Goal: Information Seeking & Learning: Learn about a topic

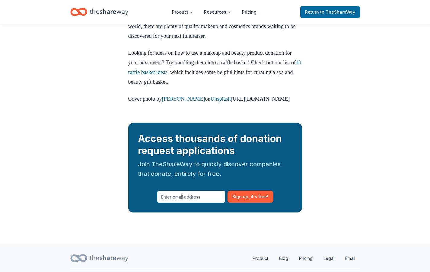
scroll to position [974, 0]
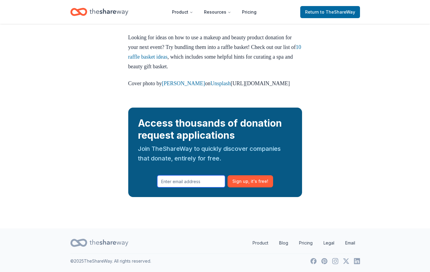
click at [201, 179] on input "text" at bounding box center [191, 181] width 68 height 12
type input "[EMAIL_ADDRESS][DOMAIN_NAME]"
click at [254, 182] on span ", it ' s free!" at bounding box center [258, 180] width 20 height 7
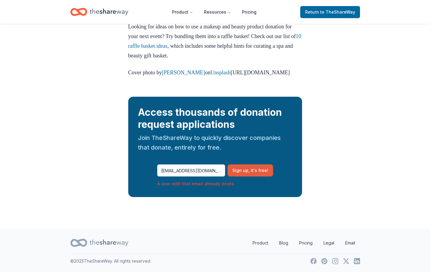
click at [241, 176] on button "Sign up , it ' s free!" at bounding box center [251, 170] width 46 height 12
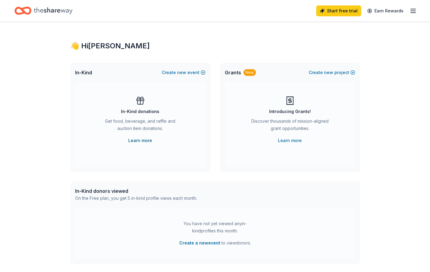
click at [142, 139] on link "Learn more" at bounding box center [140, 140] width 24 height 7
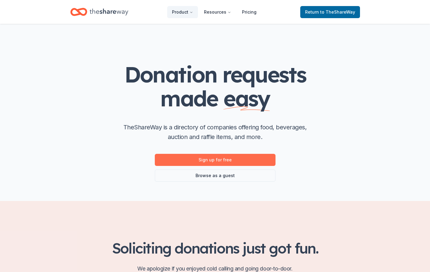
click at [212, 159] on link "Sign up for free" at bounding box center [215, 160] width 121 height 12
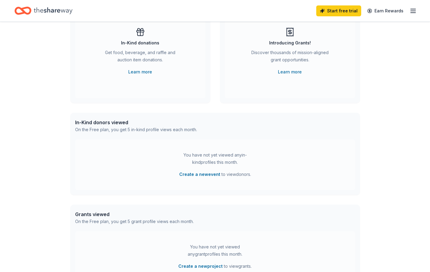
scroll to position [69, 0]
click at [142, 69] on link "Learn more" at bounding box center [140, 70] width 24 height 7
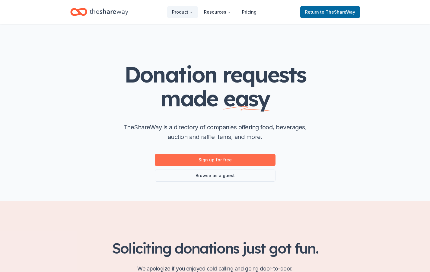
click at [207, 157] on link "Sign up for free" at bounding box center [215, 160] width 121 height 12
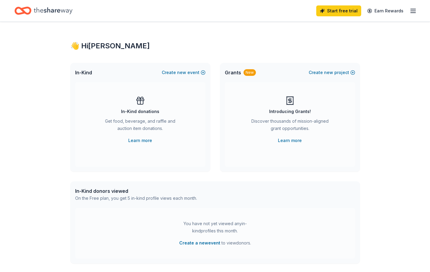
click at [411, 9] on line "button" at bounding box center [413, 9] width 5 height 0
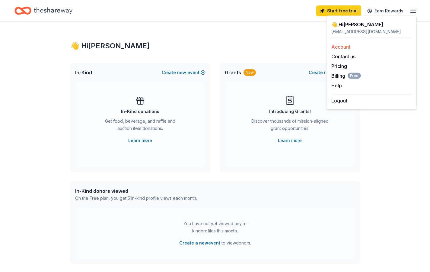
click at [342, 48] on link "Account" at bounding box center [340, 47] width 19 height 6
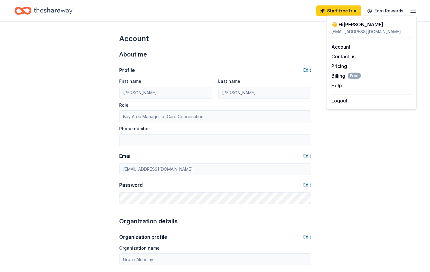
click at [410, 9] on icon "button" at bounding box center [412, 10] width 7 height 7
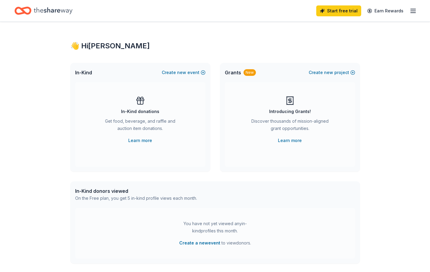
click at [415, 9] on line "button" at bounding box center [413, 9] width 5 height 0
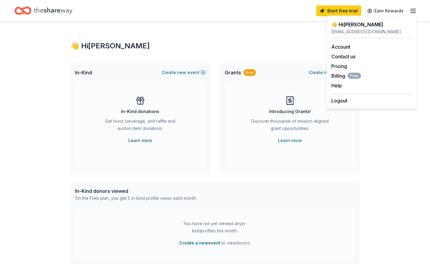
click at [136, 140] on link "Learn more" at bounding box center [140, 140] width 24 height 7
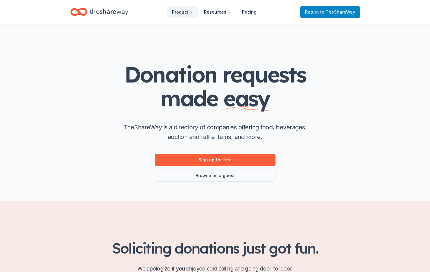
click at [306, 8] on link "Return to TheShareWay" at bounding box center [330, 12] width 60 height 12
click at [319, 15] on link "Return to TheShareWay" at bounding box center [330, 12] width 60 height 12
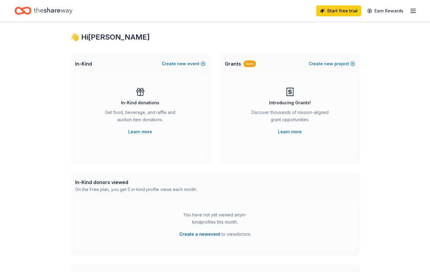
scroll to position [9, 0]
click at [136, 133] on link "Learn more" at bounding box center [140, 131] width 24 height 7
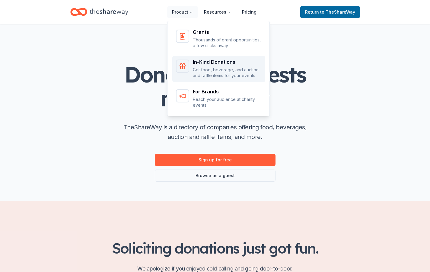
click at [199, 68] on p "Get food, beverage, and auction and raffle items for your events" at bounding box center [227, 73] width 69 height 12
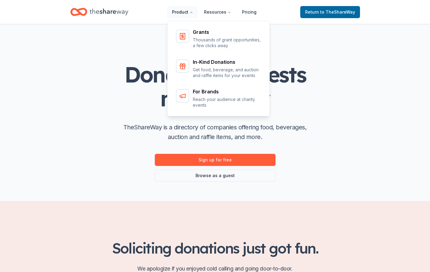
click at [193, 11] on icon "Main" at bounding box center [191, 13] width 4 height 4
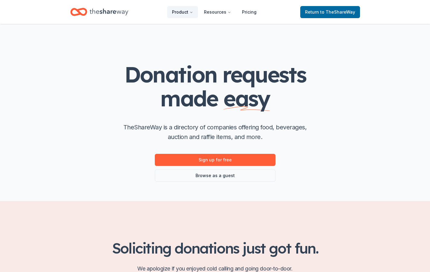
click at [193, 11] on icon "Main" at bounding box center [191, 13] width 4 height 4
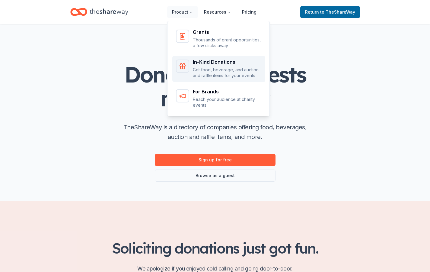
click at [202, 64] on div "In-Kind Donations" at bounding box center [227, 61] width 69 height 5
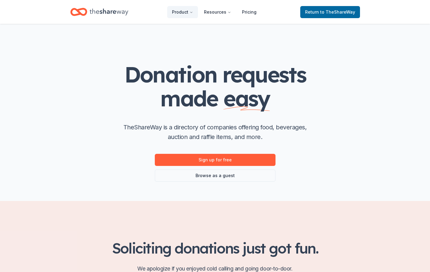
click at [199, 10] on ul "Product Resources Pricing" at bounding box center [214, 12] width 94 height 12
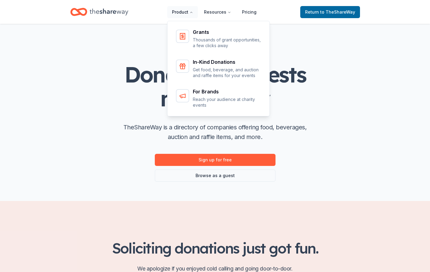
click at [192, 12] on icon "Main" at bounding box center [191, 12] width 2 height 1
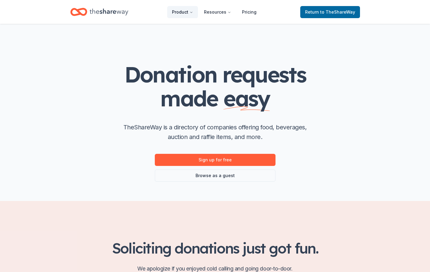
click at [179, 11] on button "Product" at bounding box center [182, 12] width 31 height 12
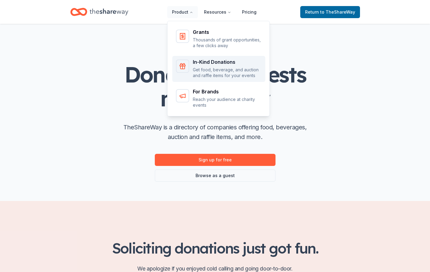
click at [212, 65] on div "In-Kind Donations Get food, beverage, and auction and raffle items for your eve…" at bounding box center [227, 68] width 69 height 19
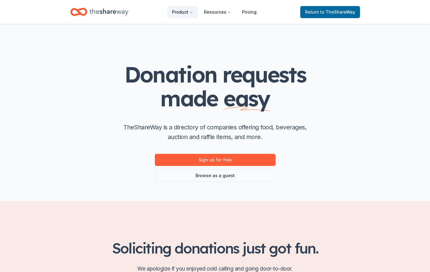
scroll to position [41, 0]
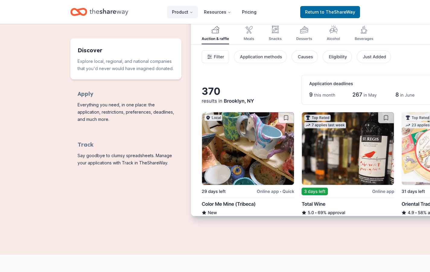
scroll to position [299, 0]
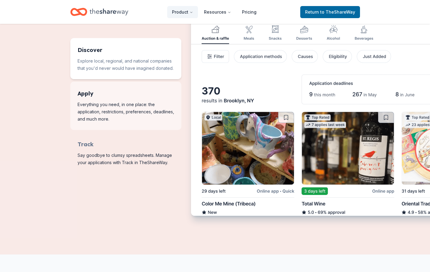
click at [87, 94] on span "Features for running your books" at bounding box center [125, 105] width 111 height 48
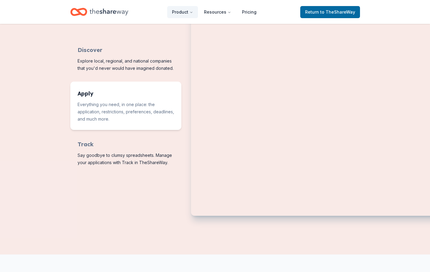
scroll to position [269, 0]
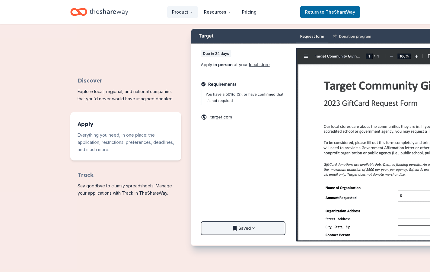
drag, startPoint x: 400, startPoint y: 34, endPoint x: 397, endPoint y: 42, distance: 8.5
click at [413, 183] on img "Features for running your books" at bounding box center [354, 137] width 327 height 216
click at [145, 126] on span "Features for running your books" at bounding box center [125, 136] width 111 height 48
click at [304, 38] on img "Features for running your books" at bounding box center [354, 137] width 327 height 216
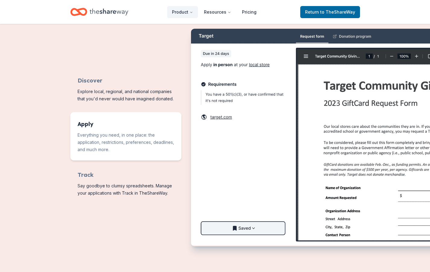
click at [345, 37] on img "Features for running your books" at bounding box center [354, 137] width 327 height 216
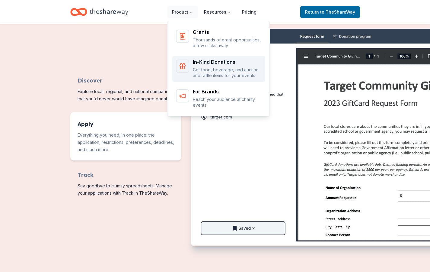
click at [207, 76] on p "Get food, beverage, and auction and raffle items for your events" at bounding box center [227, 73] width 69 height 12
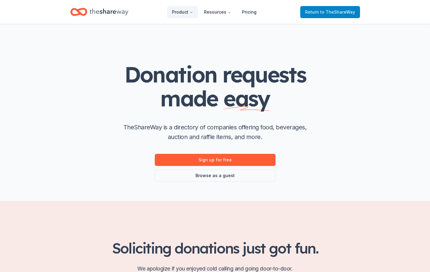
click at [344, 10] on span "to TheShareWay" at bounding box center [337, 11] width 35 height 5
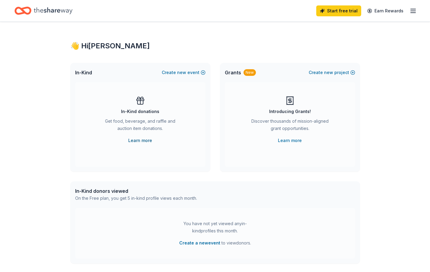
click at [143, 139] on link "Learn more" at bounding box center [140, 140] width 24 height 7
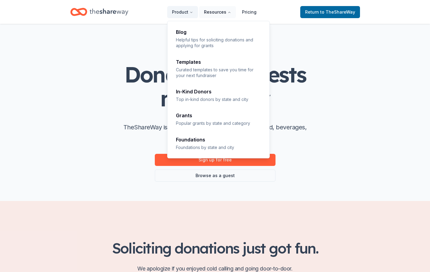
click at [225, 14] on button "Resources" at bounding box center [217, 12] width 37 height 12
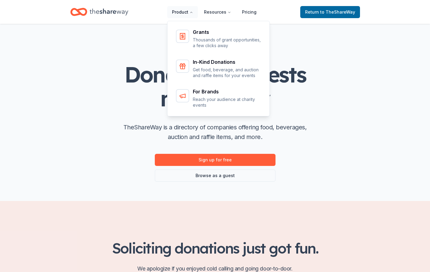
click at [188, 12] on button "Product" at bounding box center [182, 12] width 31 height 12
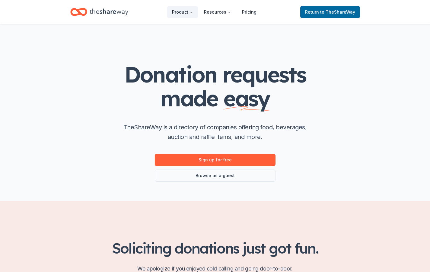
click at [187, 15] on button "Product" at bounding box center [182, 12] width 31 height 12
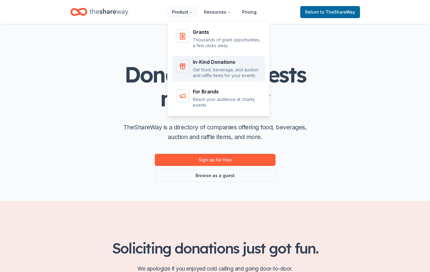
click at [208, 67] on p "Get food, beverage, and auction and raffle items for your events" at bounding box center [227, 73] width 69 height 12
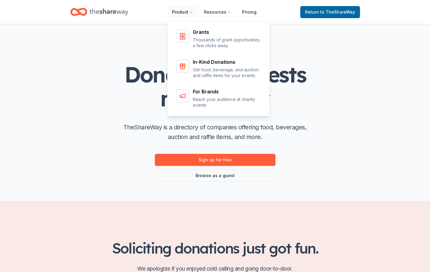
click at [185, 14] on button "Product" at bounding box center [182, 12] width 31 height 12
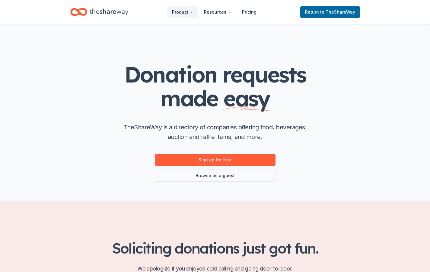
click at [185, 14] on button "Product" at bounding box center [182, 12] width 31 height 12
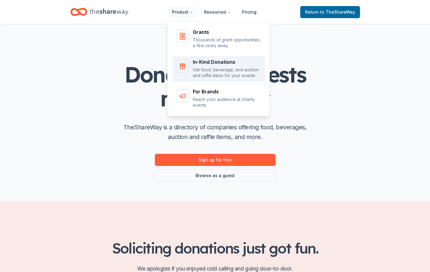
click at [217, 78] on p "Get food, beverage, and auction and raffle items for your events" at bounding box center [227, 73] width 69 height 12
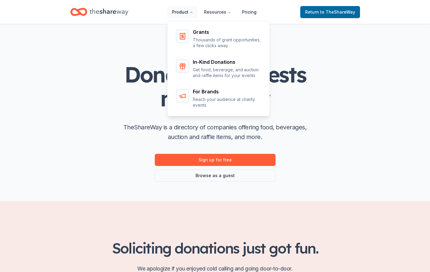
click at [183, 10] on button "Product" at bounding box center [182, 12] width 31 height 12
click at [189, 12] on button "Product" at bounding box center [182, 12] width 31 height 12
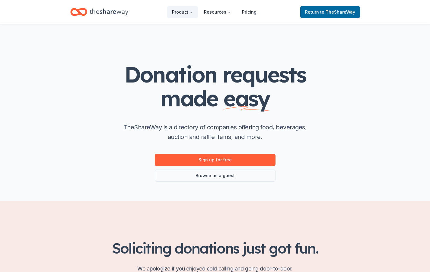
click at [192, 12] on icon "Main" at bounding box center [191, 12] width 2 height 1
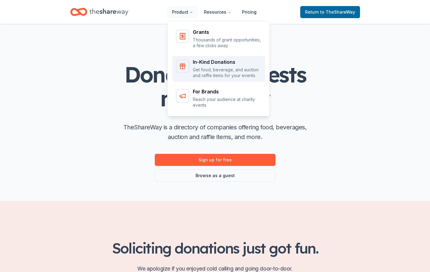
click at [196, 60] on div "In-Kind Donations" at bounding box center [227, 61] width 69 height 5
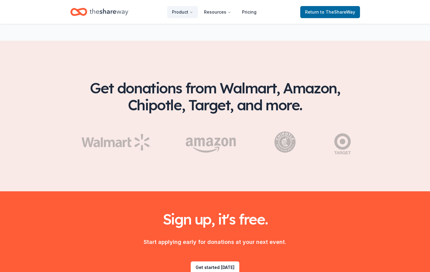
scroll to position [969, 0]
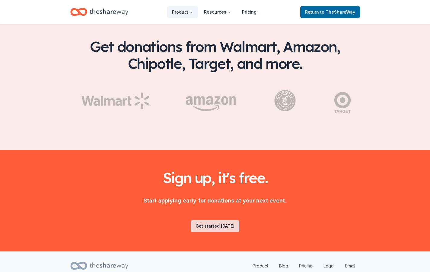
click at [221, 220] on link "Get started [DATE]" at bounding box center [215, 226] width 49 height 12
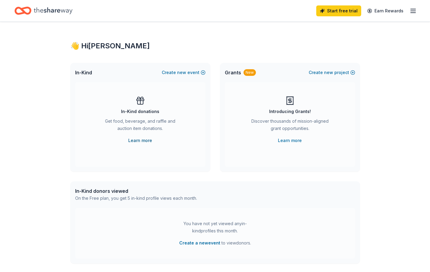
click at [139, 138] on link "Learn more" at bounding box center [140, 140] width 24 height 7
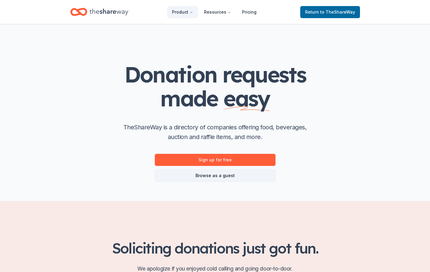
click at [226, 173] on link "Browse as a guest" at bounding box center [215, 175] width 121 height 12
click at [220, 177] on link "Browse as a guest" at bounding box center [215, 175] width 121 height 12
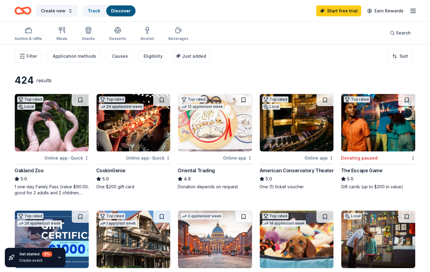
click at [414, 11] on icon "button" at bounding box center [412, 10] width 7 height 7
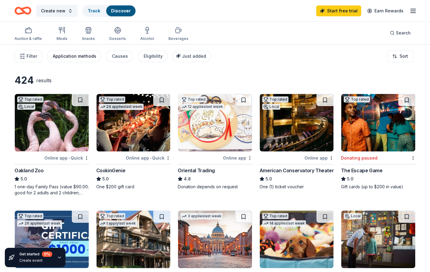
click at [74, 57] on div "Application methods" at bounding box center [74, 56] width 43 height 7
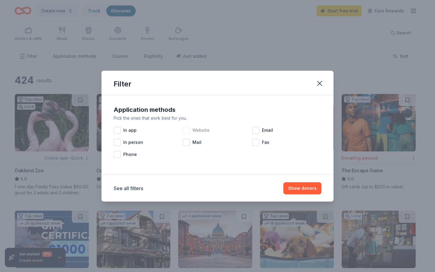
click at [183, 133] on div at bounding box center [186, 129] width 7 height 7
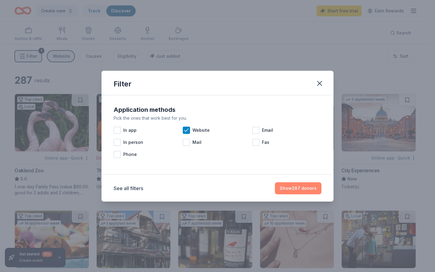
click at [301, 184] on button "Show 287 donors" at bounding box center [298, 188] width 46 height 12
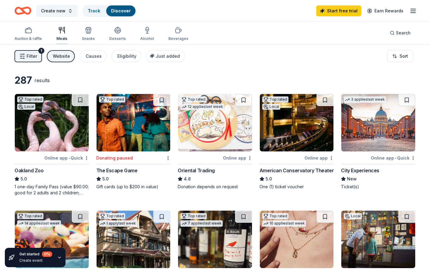
click at [57, 34] on div "Meals" at bounding box center [61, 34] width 11 height 14
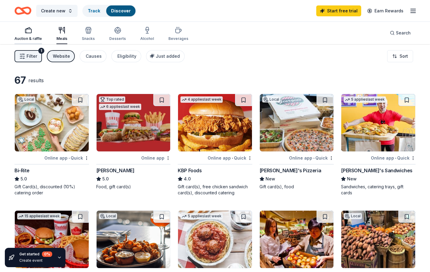
click at [28, 30] on icon "button" at bounding box center [28, 30] width 7 height 7
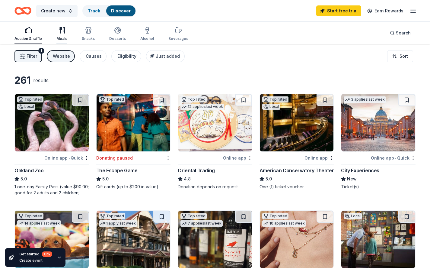
click at [60, 32] on icon "button" at bounding box center [60, 30] width 0 height 6
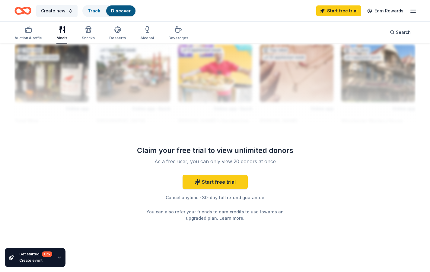
scroll to position [516, 0]
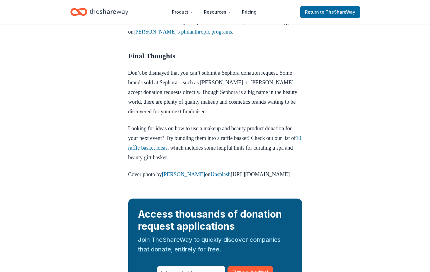
scroll to position [850, 0]
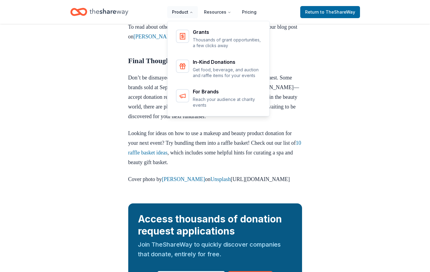
click at [185, 11] on button "Product" at bounding box center [182, 12] width 31 height 12
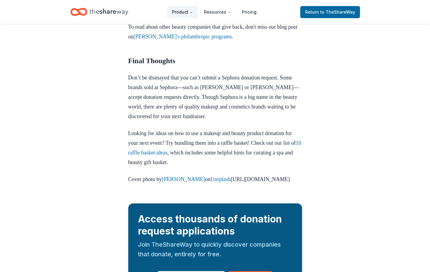
click at [185, 11] on button "Product" at bounding box center [182, 12] width 31 height 12
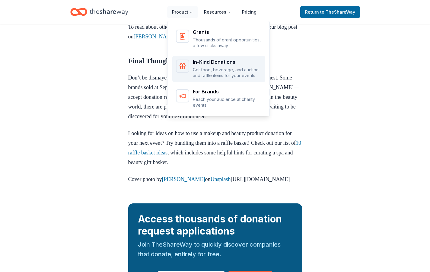
click at [209, 70] on p "Get food, beverage, and auction and raffle items for your events" at bounding box center [227, 73] width 69 height 12
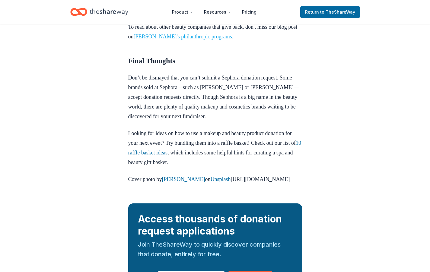
click at [205, 40] on link "[PERSON_NAME]'s philanthropic programs" at bounding box center [183, 36] width 98 height 6
